Goal: Task Accomplishment & Management: Manage account settings

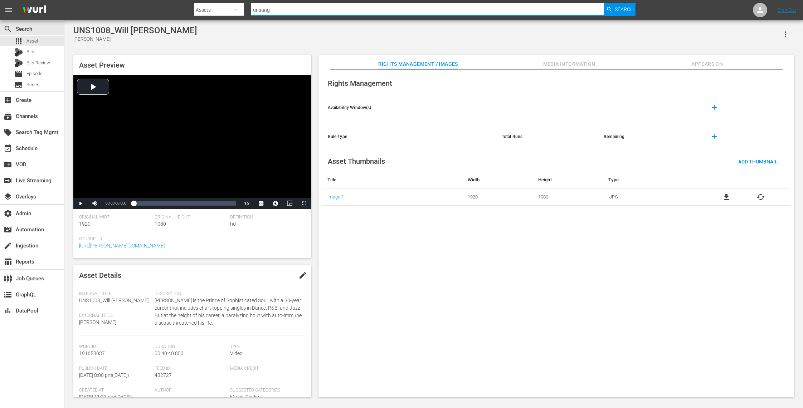
drag, startPoint x: 285, startPoint y: 12, endPoint x: 239, endPoint y: 12, distance: 46.1
click at [243, 12] on div "Search By Assets Search ID, Title, Description, Keywords, or Category unsung Se…" at bounding box center [414, 9] width 441 height 17
click at [23, 114] on div "subscriptions Channels" at bounding box center [20, 115] width 40 height 6
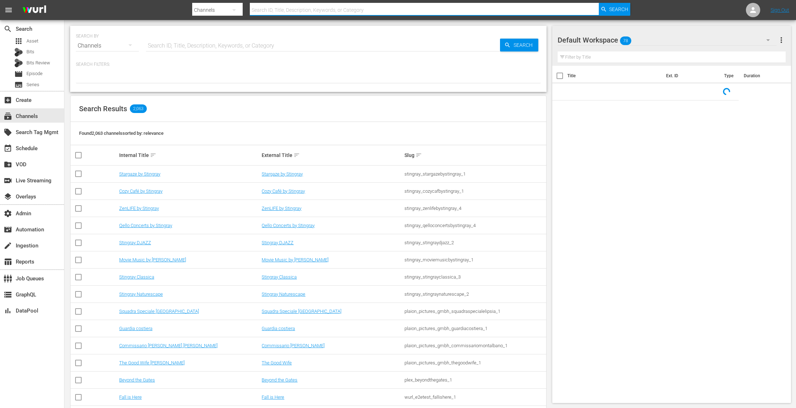
click at [296, 11] on input "text" at bounding box center [424, 9] width 349 height 17
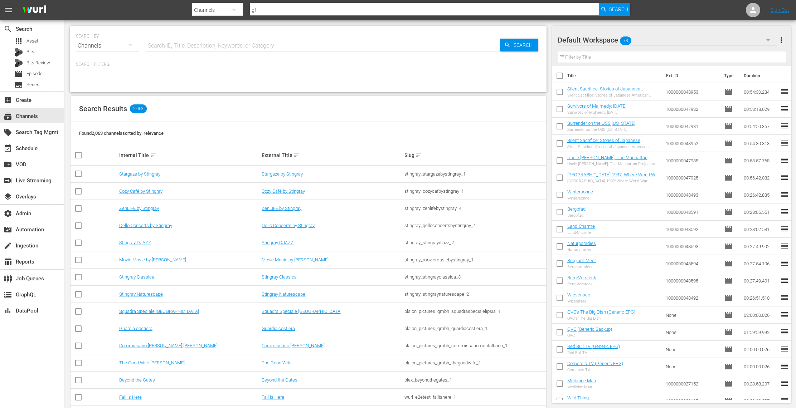
type input "gfn"
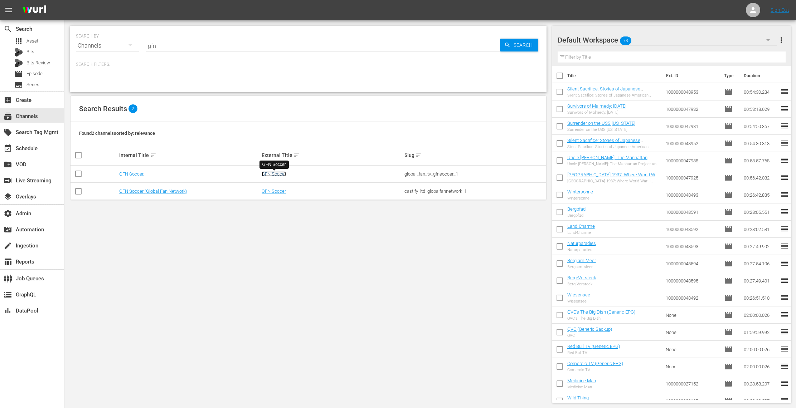
click at [276, 174] on link "GFN Soccer" at bounding box center [273, 173] width 24 height 5
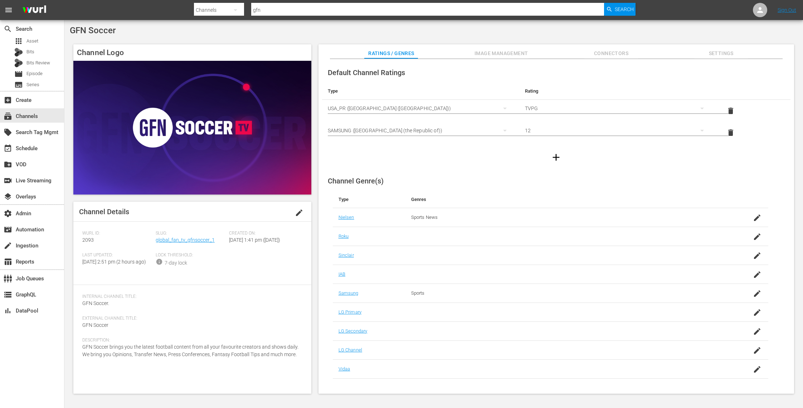
click at [301, 213] on span "edit" at bounding box center [299, 213] width 9 height 9
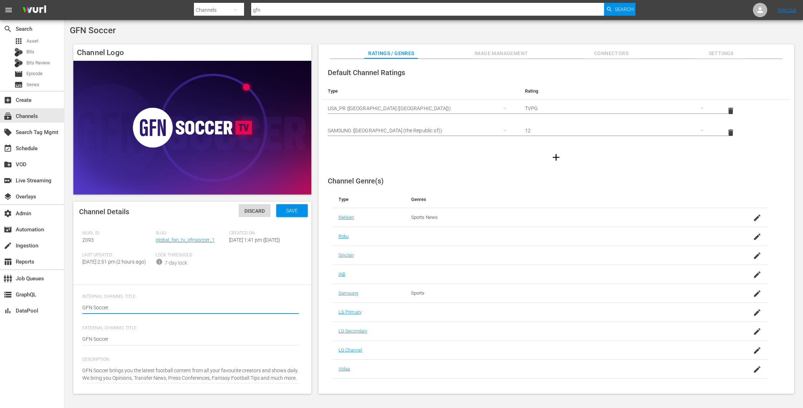
click at [171, 313] on textarea "GFN Soccer." at bounding box center [190, 308] width 216 height 9
type textarea "GFN Soccer"
click at [294, 210] on span "Save" at bounding box center [291, 211] width 23 height 6
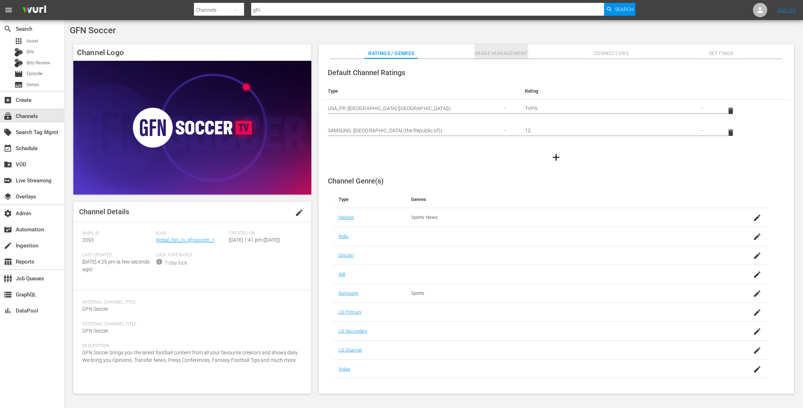
click at [511, 53] on span "Image Management" at bounding box center [501, 53] width 54 height 9
